Goal: Transaction & Acquisition: Subscribe to service/newsletter

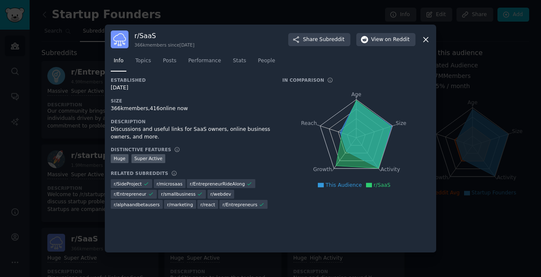
scroll to position [131, 0]
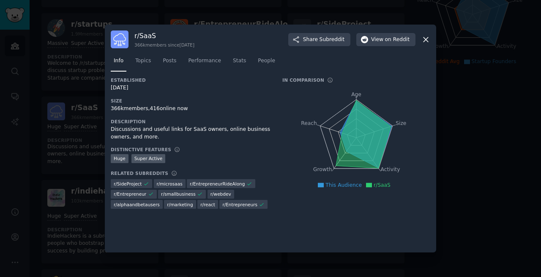
click at [426, 40] on icon at bounding box center [426, 39] width 9 height 9
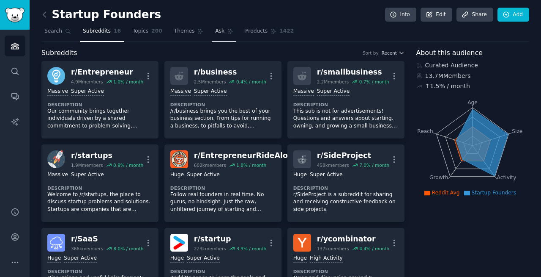
click at [222, 36] on link "Ask" at bounding box center [224, 33] width 24 height 17
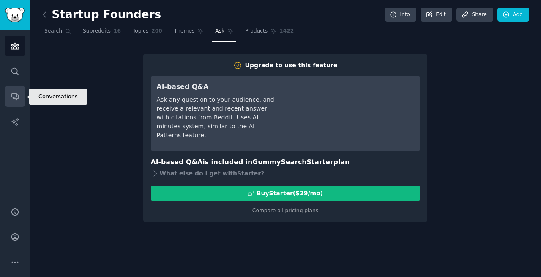
click at [12, 96] on icon "Sidebar" at bounding box center [15, 96] width 9 height 9
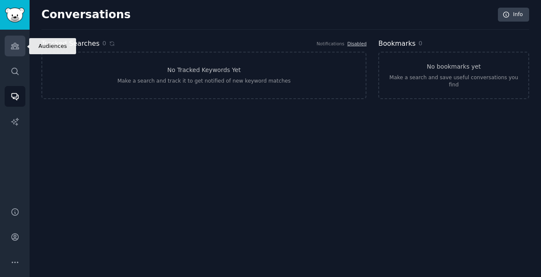
click at [14, 48] on icon "Sidebar" at bounding box center [15, 46] width 8 height 6
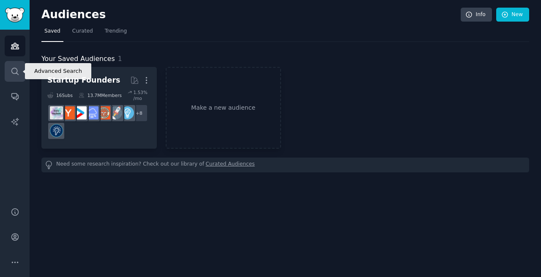
click at [14, 74] on icon "Sidebar" at bounding box center [15, 71] width 9 height 9
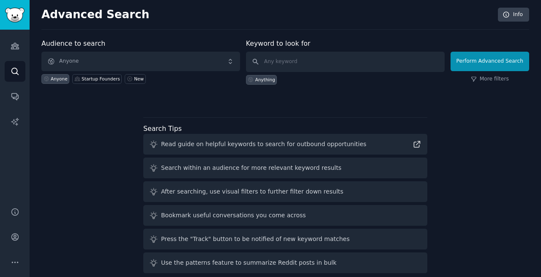
scroll to position [11, 0]
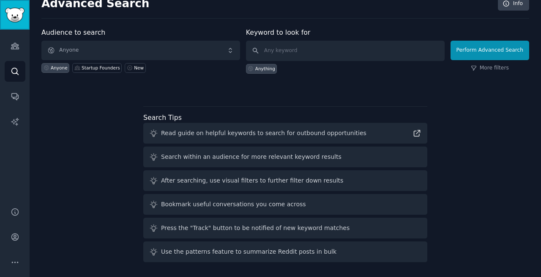
click at [7, 18] on img "Sidebar" at bounding box center [14, 15] width 19 height 15
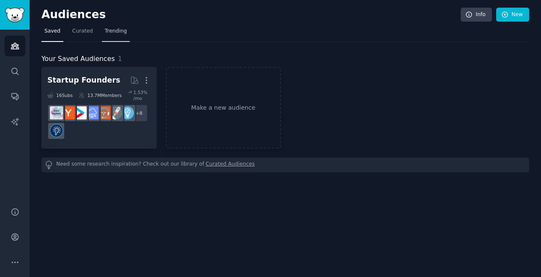
click at [119, 28] on span "Trending" at bounding box center [116, 31] width 22 height 8
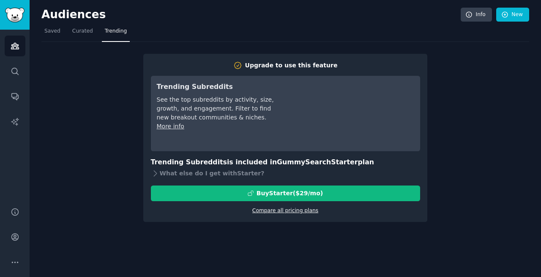
click at [292, 211] on link "Compare all pricing plans" at bounding box center [286, 210] width 66 height 6
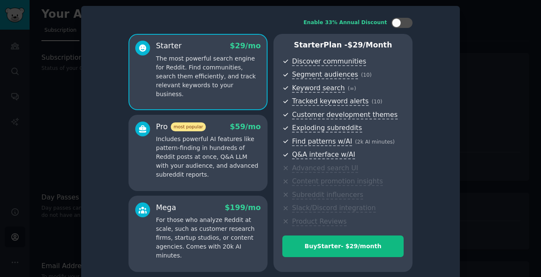
click at [248, 168] on p "Includes powerful AI features like pattern-finding in hundreds of Reddit posts …" at bounding box center [208, 157] width 105 height 44
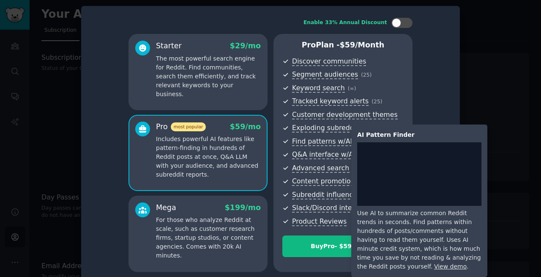
scroll to position [13, 0]
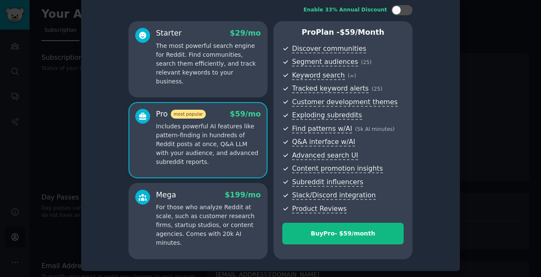
click at [211, 80] on div "Starter $ 29 /mo The most powerful search engine for Reddit. Find communities, …" at bounding box center [198, 59] width 139 height 76
